Goal: Manage account settings

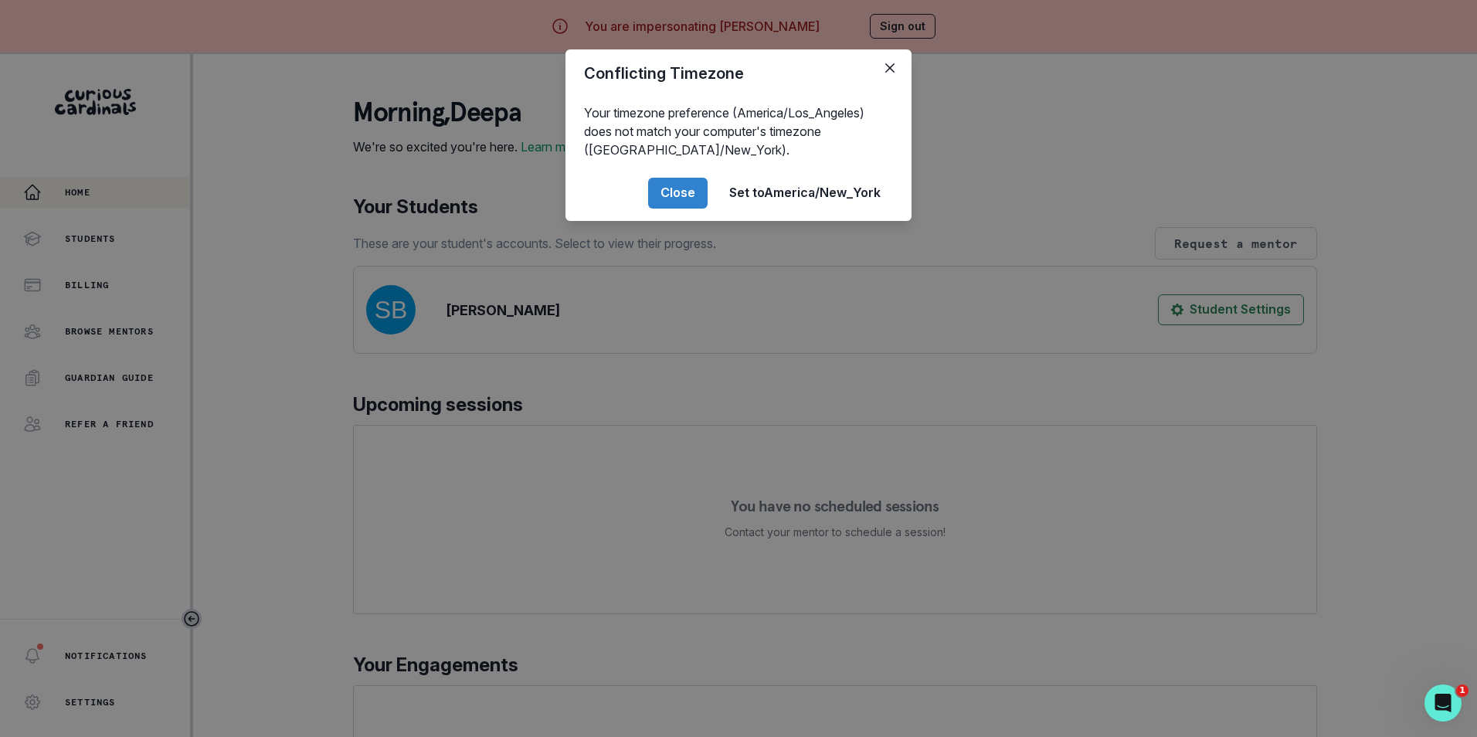
drag, startPoint x: 688, startPoint y: 192, endPoint x: 650, endPoint y: 195, distance: 38.0
click at [689, 192] on button "Close" at bounding box center [677, 193] width 59 height 31
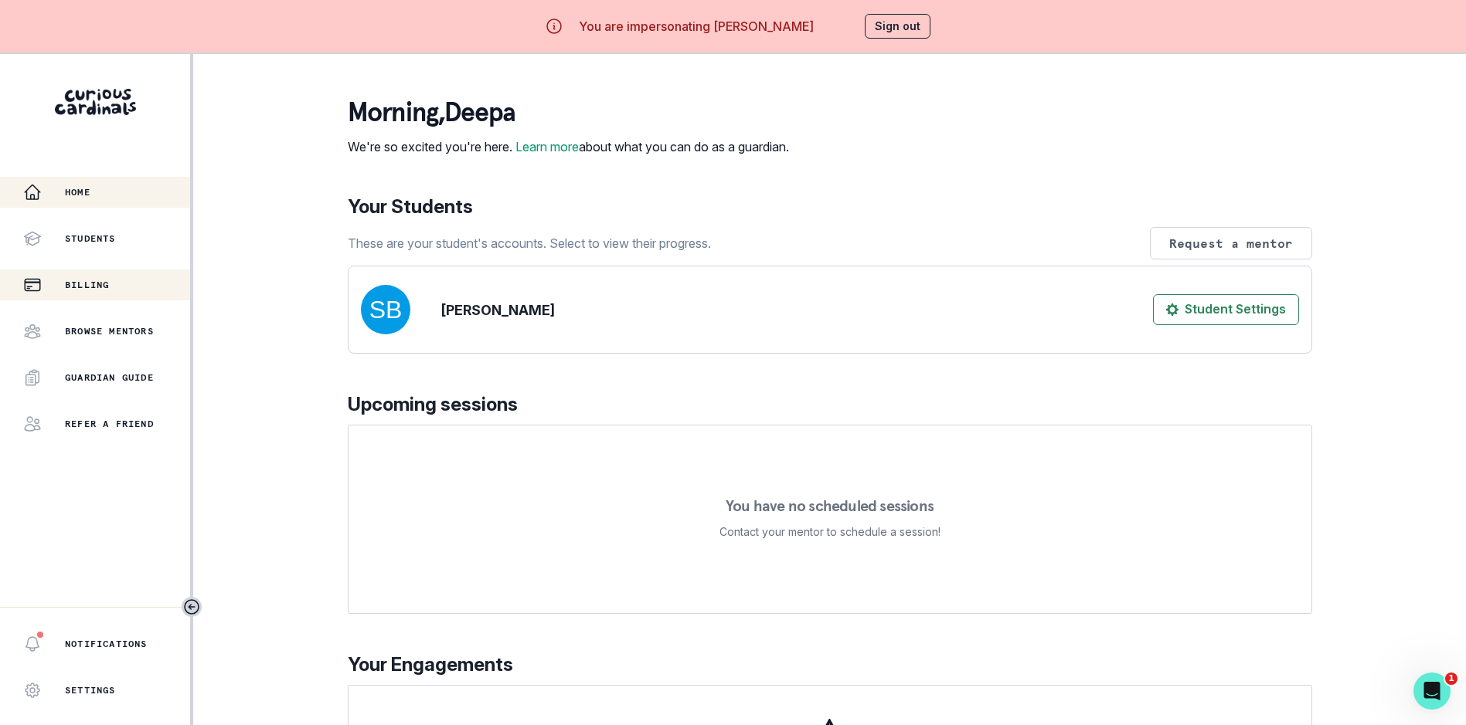
click at [82, 292] on div "Billing" at bounding box center [106, 285] width 167 height 19
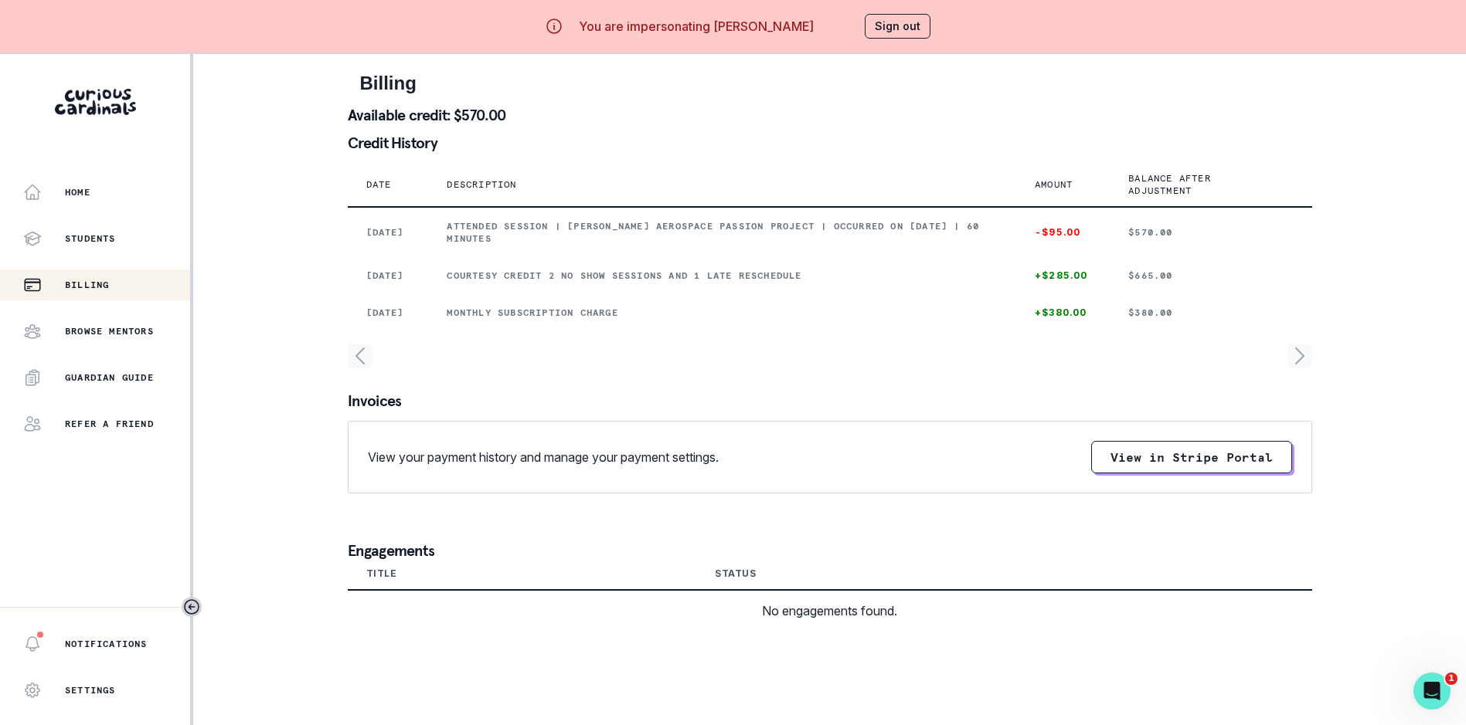
click at [908, 30] on button "Sign out" at bounding box center [897, 26] width 66 height 25
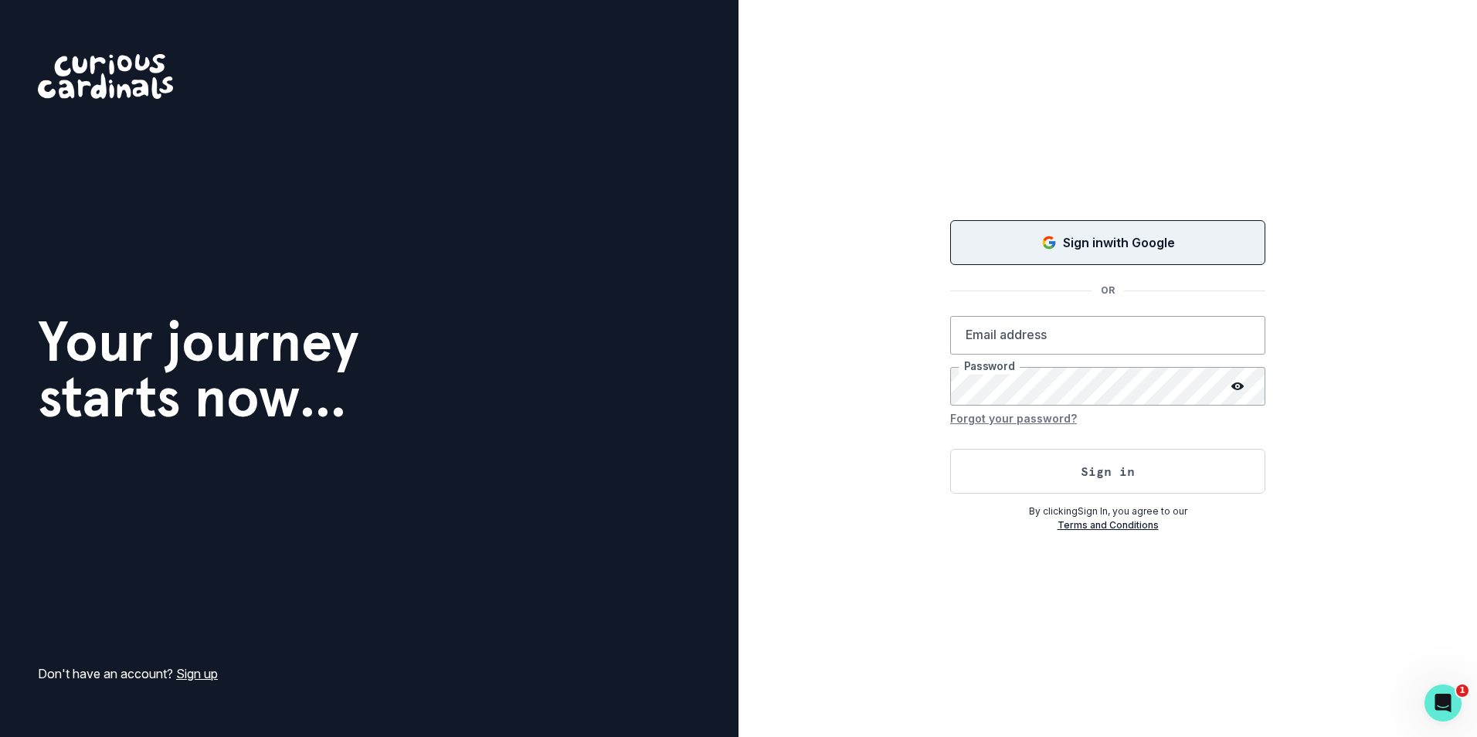
click at [1119, 252] on button "Sign in with Google" at bounding box center [1107, 242] width 315 height 45
click at [1037, 253] on button "Sign in with Google" at bounding box center [1107, 242] width 315 height 45
